Goal: Register for event/course

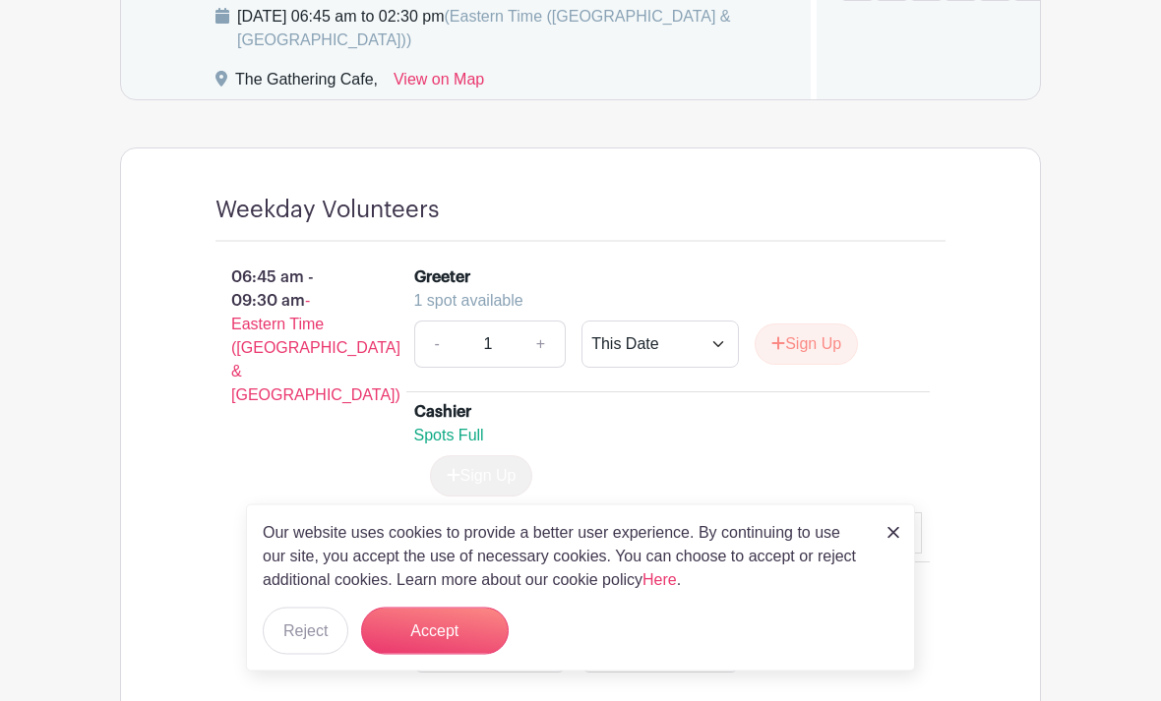
click at [482, 655] on button "Accept" at bounding box center [435, 631] width 148 height 47
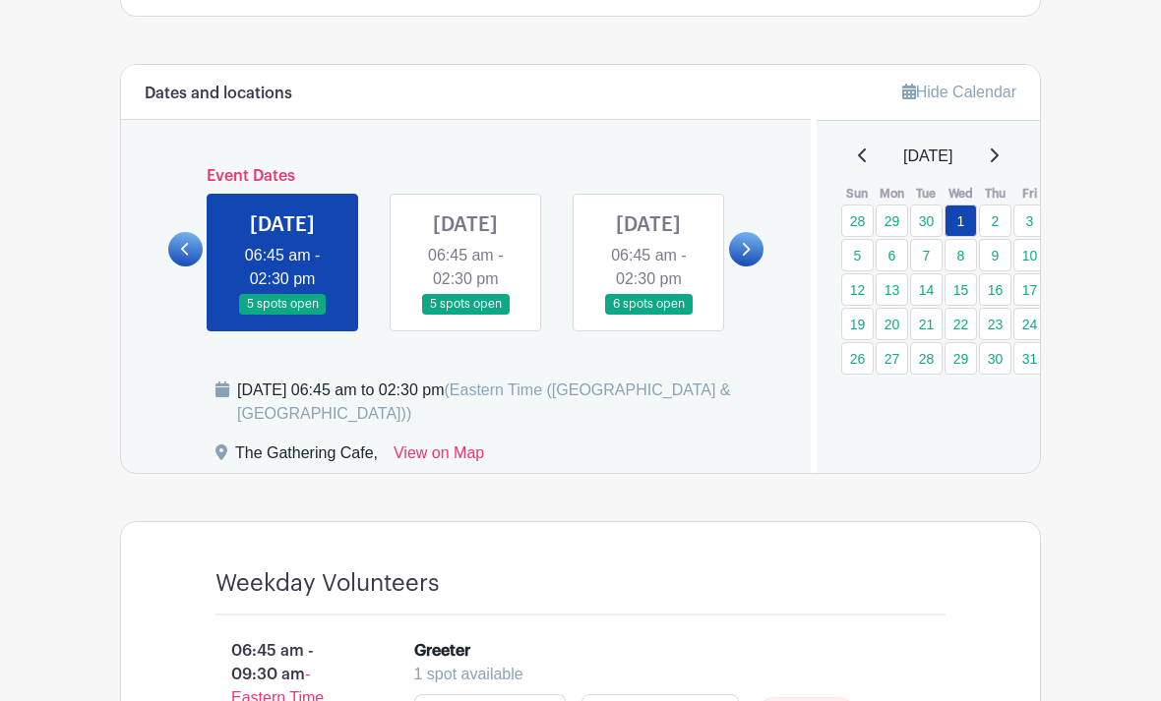
scroll to position [1044, 0]
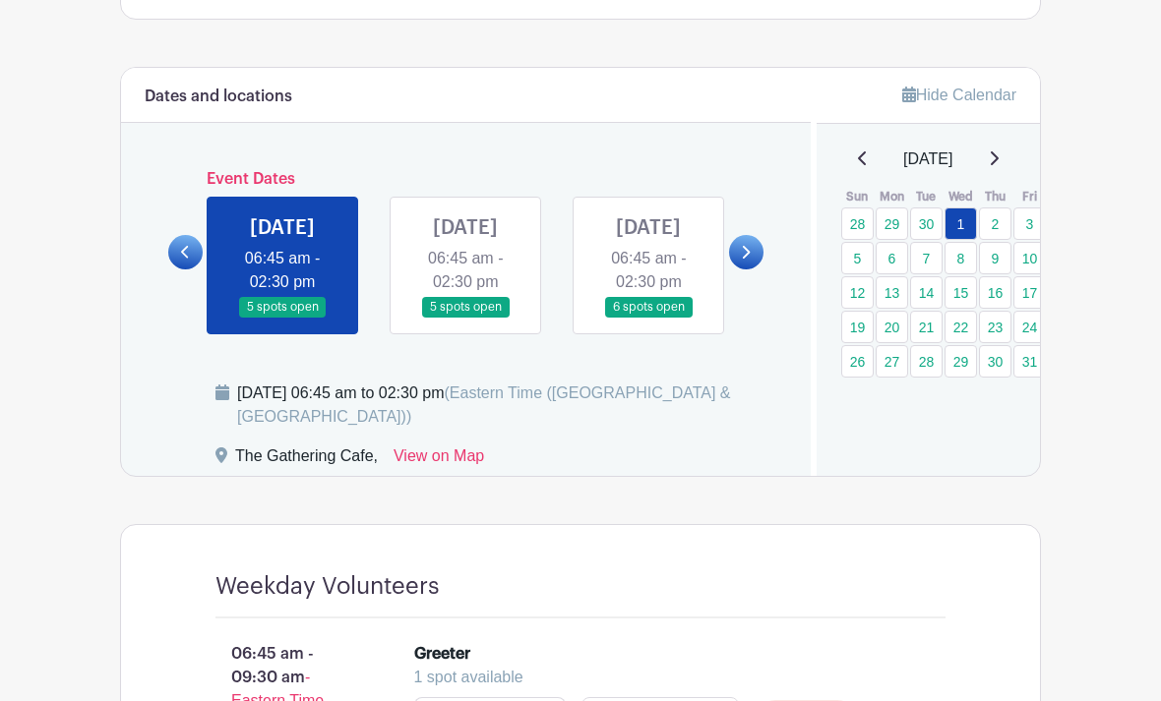
click at [465, 319] on link at bounding box center [465, 319] width 0 height 0
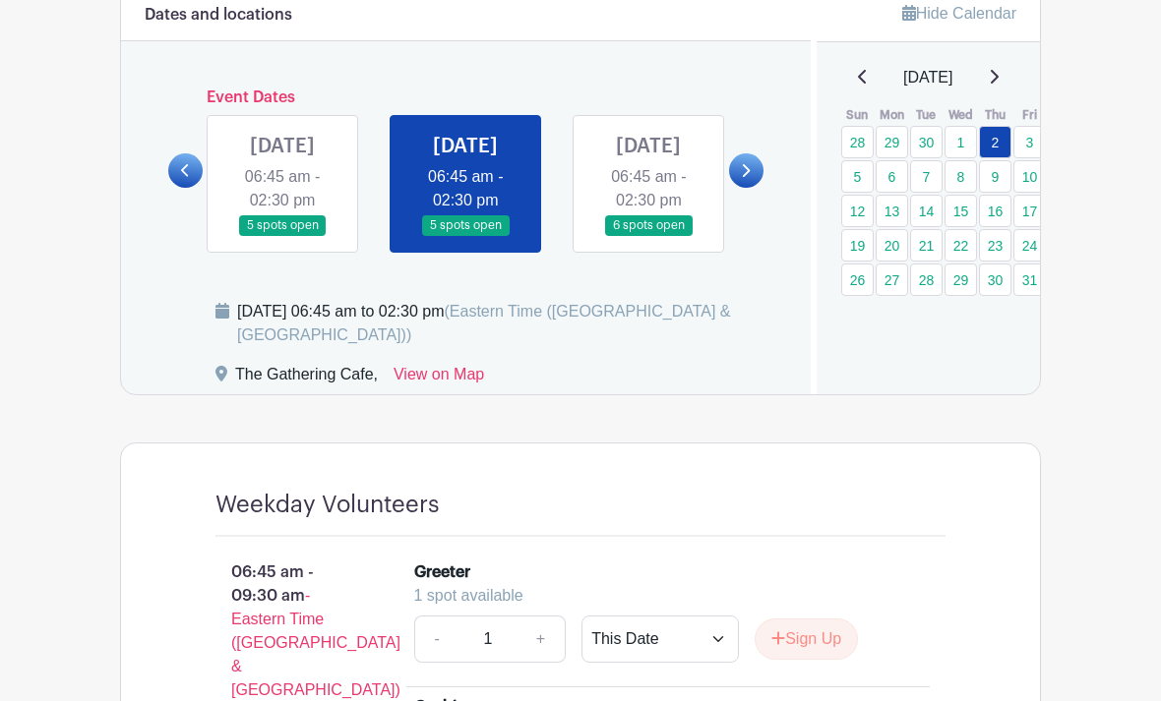
scroll to position [1125, 0]
click at [648, 237] on link at bounding box center [648, 237] width 0 height 0
